Goal: Information Seeking & Learning: Learn about a topic

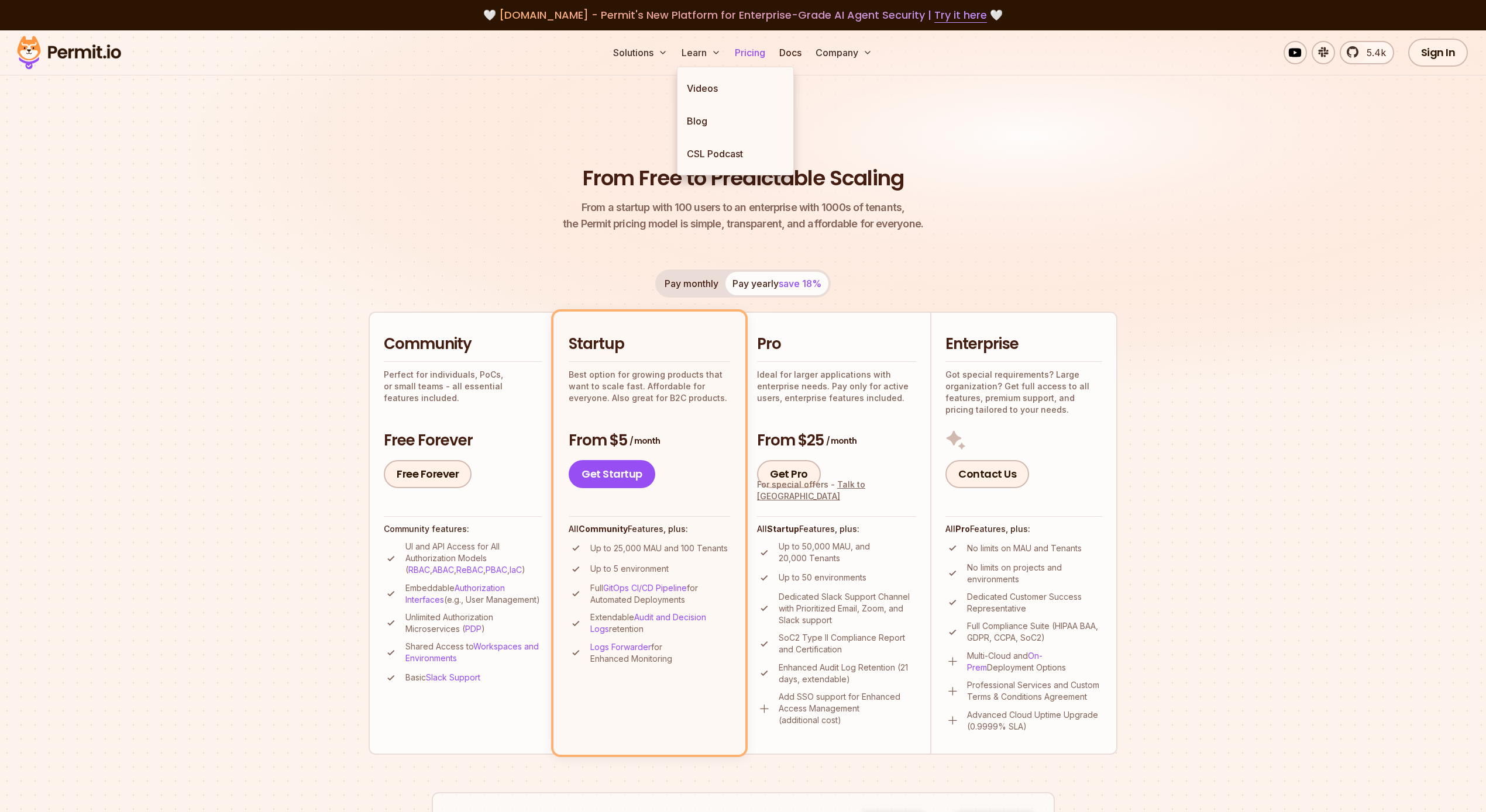
click at [757, 63] on link "Pricing" at bounding box center [750, 52] width 40 height 23
click at [744, 51] on link "Pricing" at bounding box center [750, 52] width 40 height 23
click at [744, 51] on link "Pricing" at bounding box center [750, 52] width 40 height 23
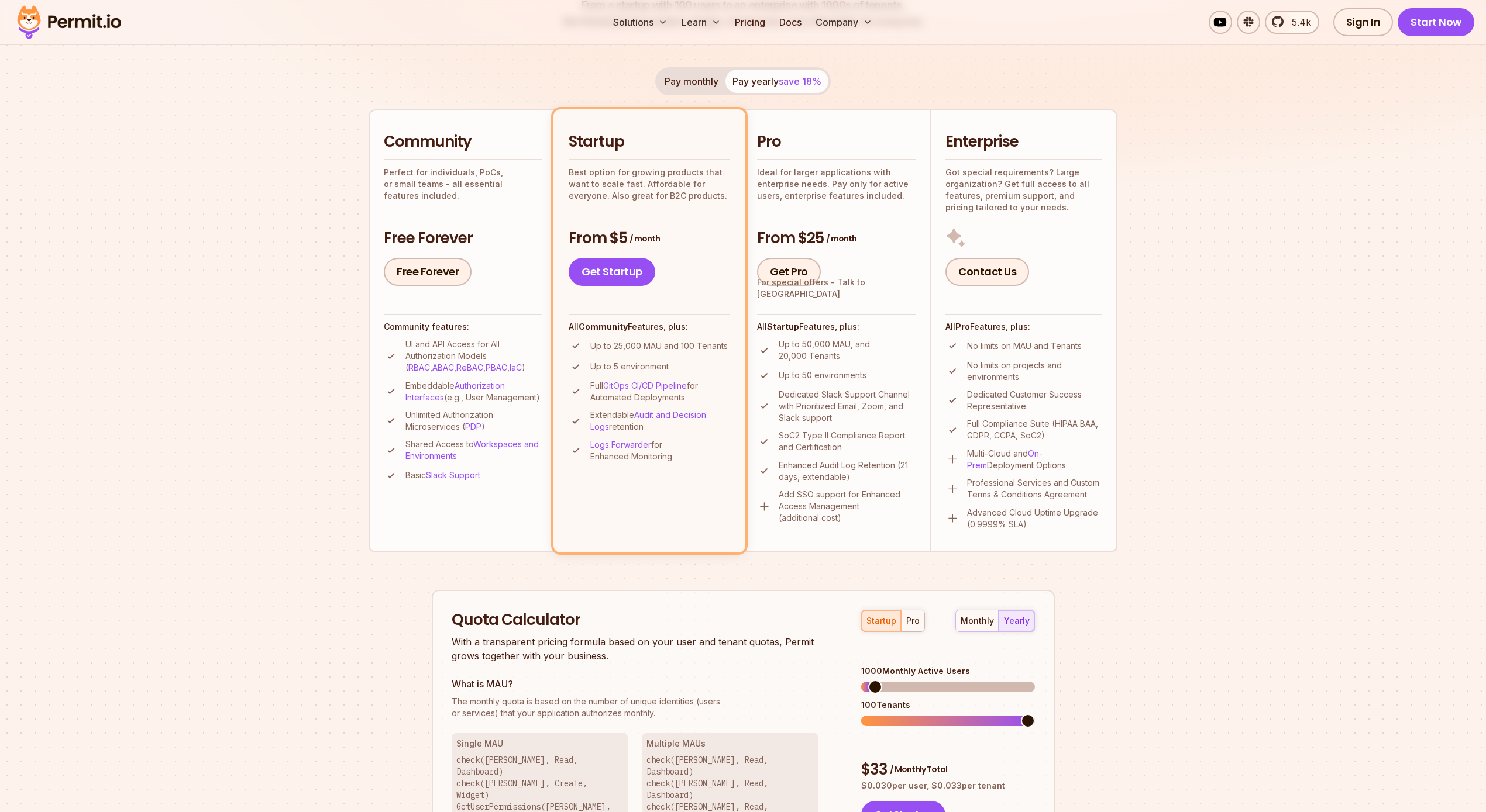
scroll to position [556, 0]
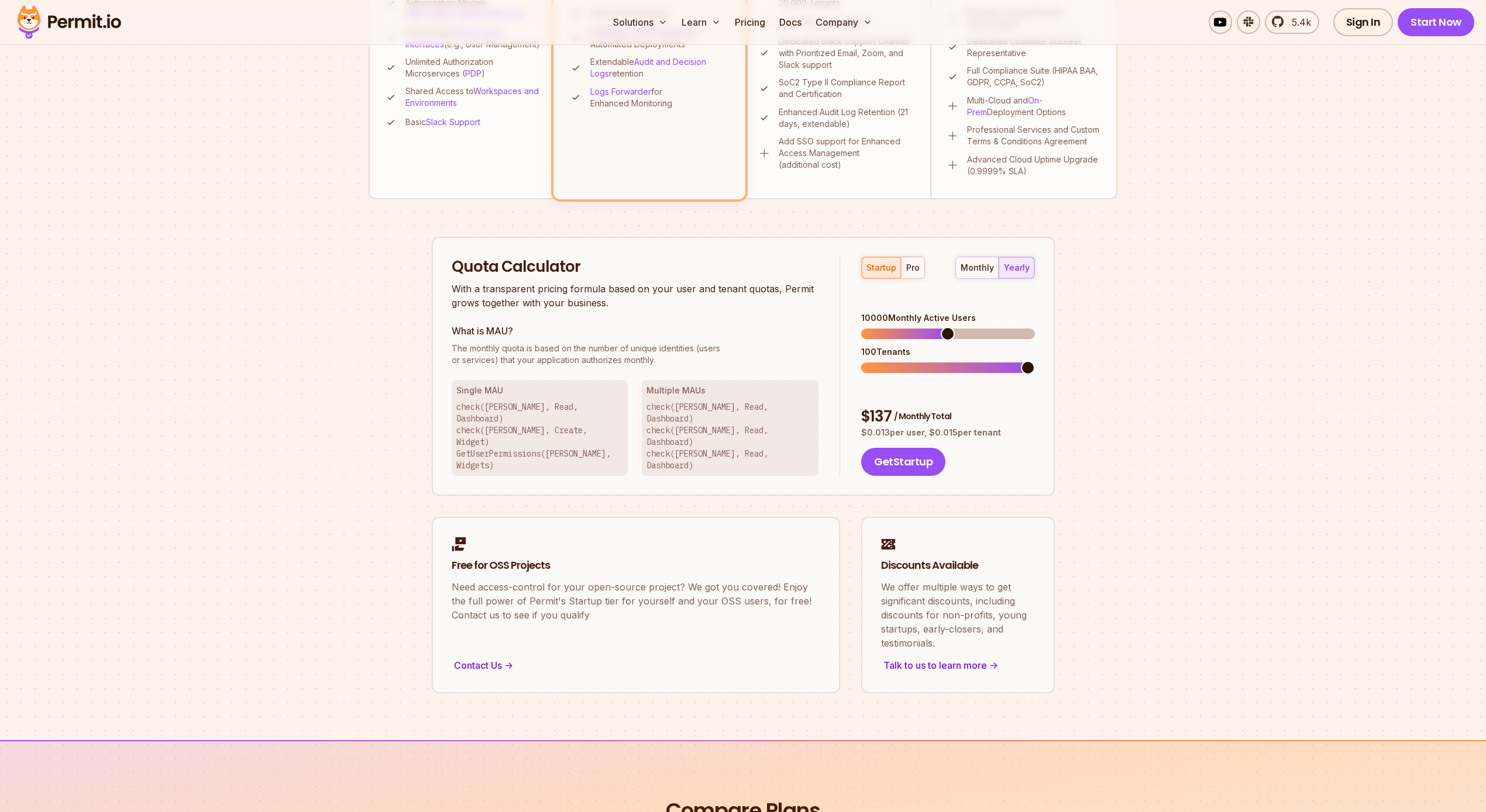
click at [947, 327] on span at bounding box center [948, 334] width 14 height 14
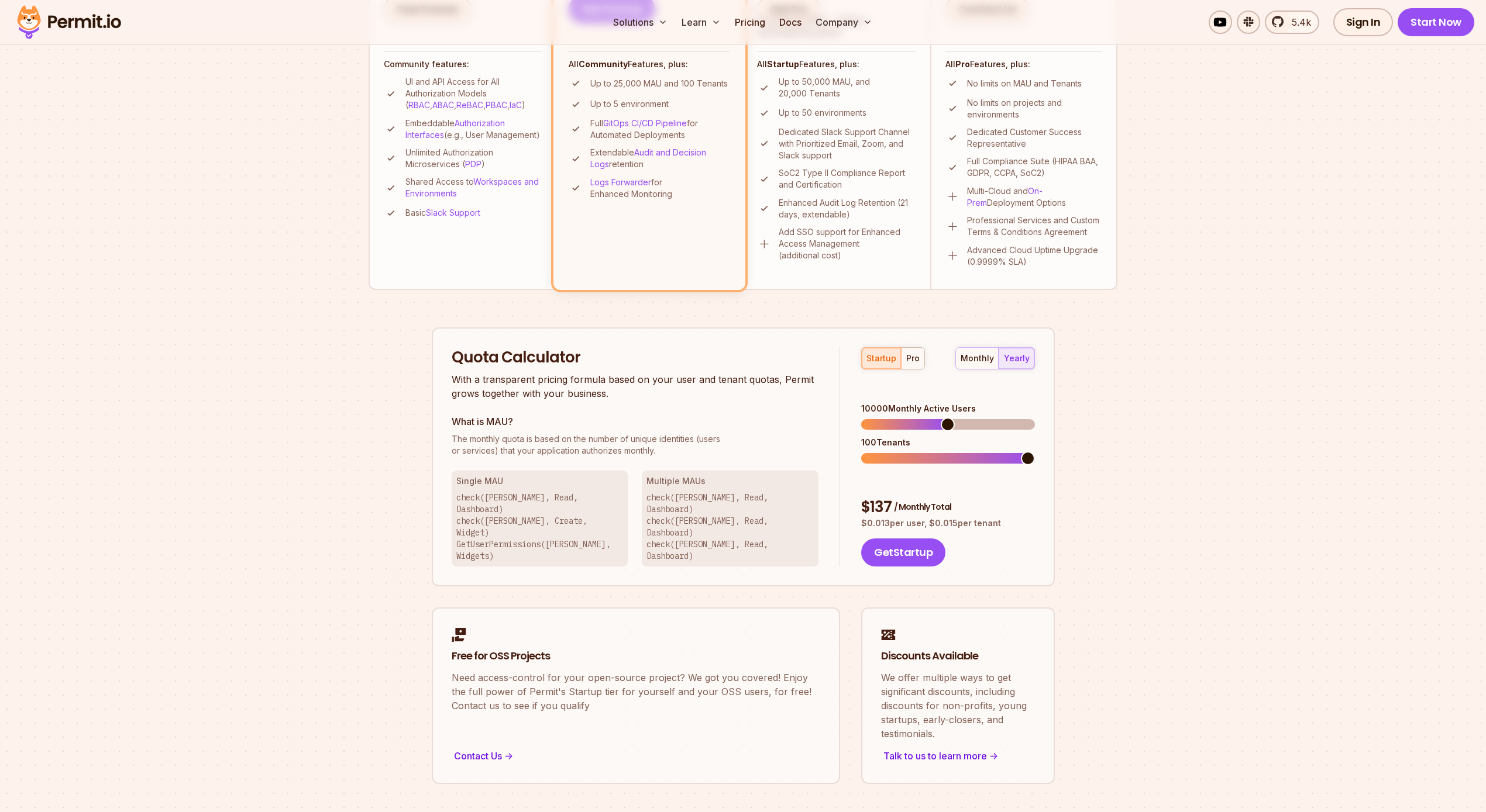
scroll to position [255, 0]
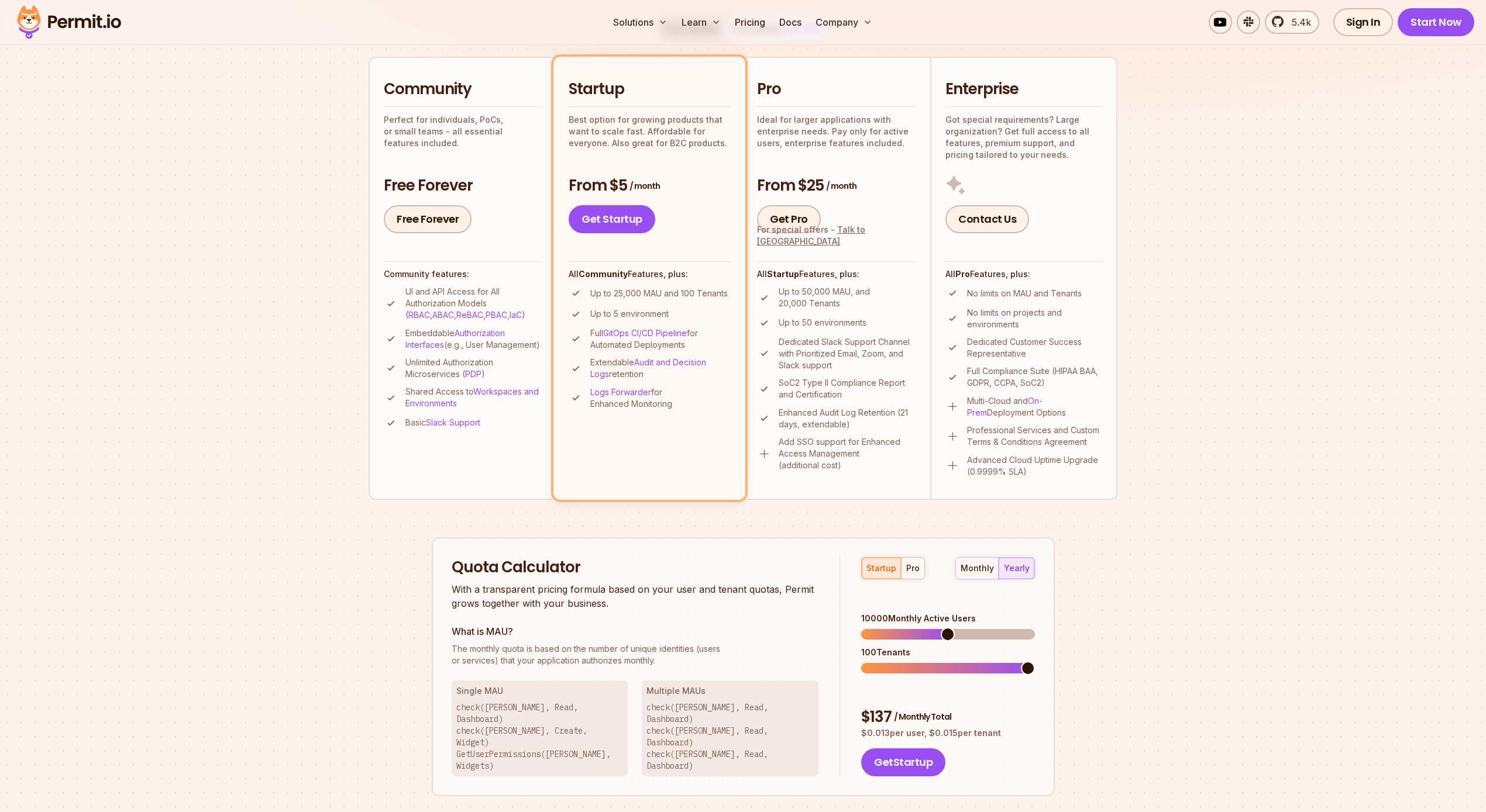
click at [878, 314] on ul "Up to 50,000 MAU, and 20,000 Tenants Up to 50 environments Dedicated Slack Supp…" at bounding box center [837, 379] width 159 height 186
click at [910, 566] on div "pro" at bounding box center [912, 568] width 13 height 12
click at [885, 661] on span at bounding box center [890, 668] width 14 height 14
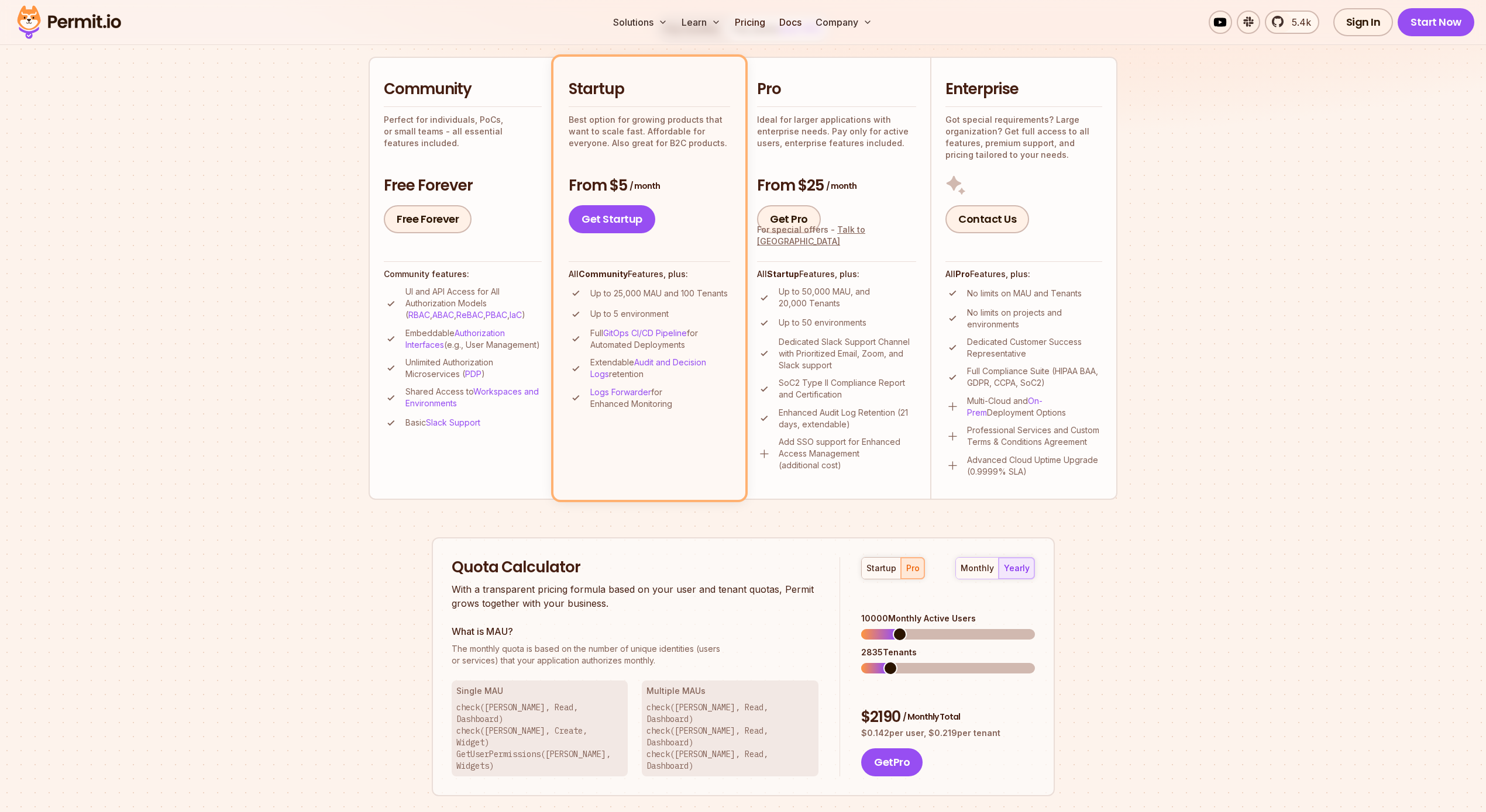
click at [1132, 668] on section "Permit Pricing From Free to Predictable Scaling From a startup with 100 users t…" at bounding box center [743, 408] width 1486 height 1265
